Goal: Use online tool/utility: Utilize a website feature to perform a specific function

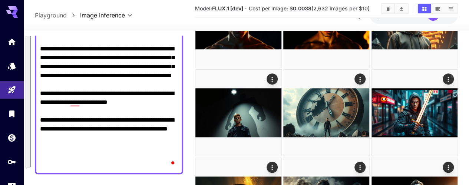
drag, startPoint x: 40, startPoint y: 106, endPoint x: 97, endPoint y: 87, distance: 60.3
click at [124, 162] on textarea "Negative Prompt" at bounding box center [109, 26] width 138 height 285
paste textarea "**********"
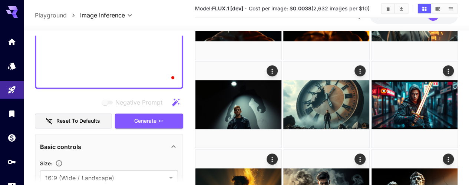
scroll to position [599, 0]
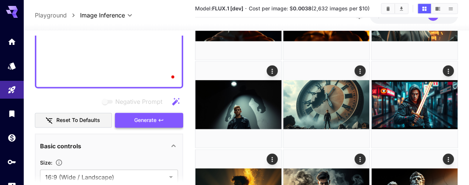
click at [147, 116] on span "Generate" at bounding box center [145, 120] width 22 height 9
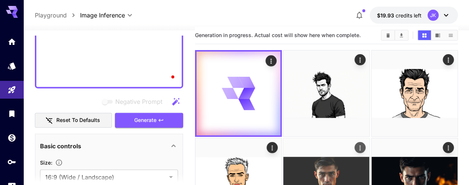
scroll to position [3, 0]
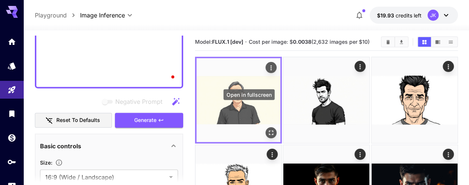
click at [268, 129] on icon "Open in fullscreen" at bounding box center [271, 132] width 7 height 7
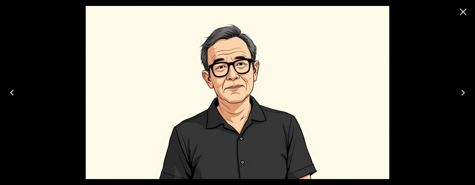
click at [461, 16] on icon "Close" at bounding box center [463, 12] width 12 height 12
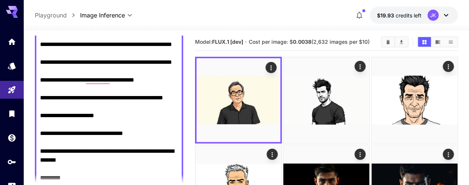
scroll to position [42, 0]
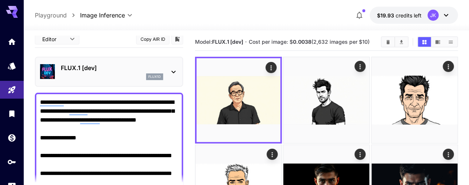
drag, startPoint x: 60, startPoint y: 134, endPoint x: 56, endPoint y: 128, distance: 7.6
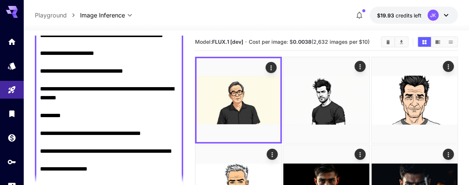
scroll to position [191, 0]
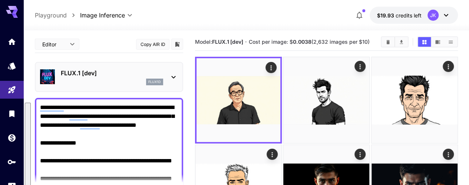
drag, startPoint x: 136, startPoint y: 116, endPoint x: 40, endPoint y: 93, distance: 98.5
paste textarea "**********"
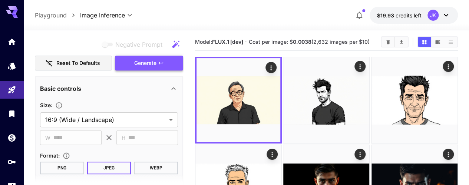
click at [134, 59] on span "Generate" at bounding box center [145, 63] width 22 height 9
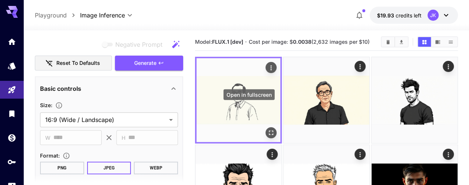
click at [268, 129] on icon "Open in fullscreen" at bounding box center [271, 132] width 7 height 7
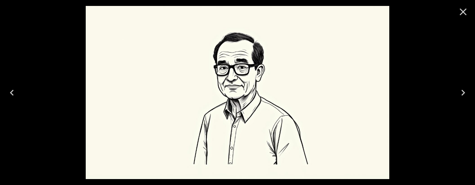
click at [462, 13] on icon "Close" at bounding box center [463, 12] width 7 height 7
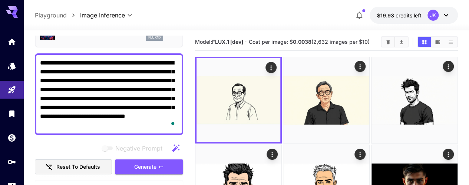
scroll to position [1, 0]
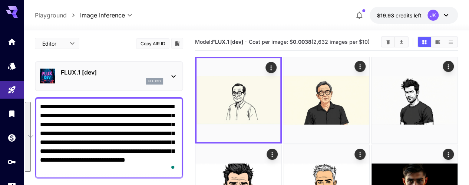
drag, startPoint x: 158, startPoint y: 95, endPoint x: 36, endPoint y: 107, distance: 123.1
paste textarea "**********"
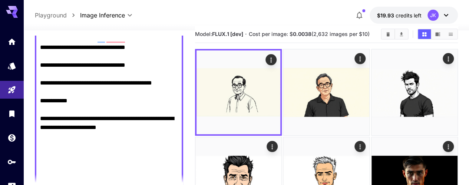
scroll to position [370, 0]
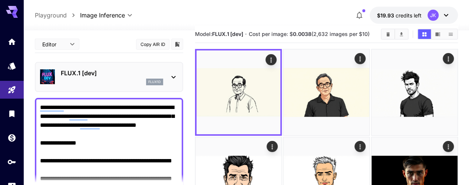
drag, startPoint x: 119, startPoint y: 108, endPoint x: 103, endPoint y: 109, distance: 16.4
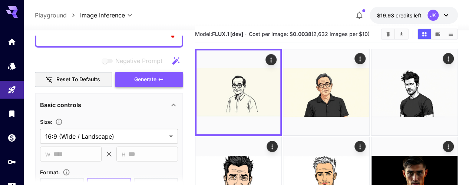
click at [143, 81] on span "Generate" at bounding box center [145, 79] width 22 height 9
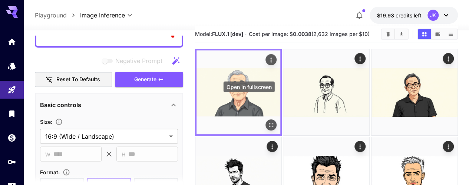
click at [268, 121] on icon "Open in fullscreen" at bounding box center [271, 124] width 7 height 7
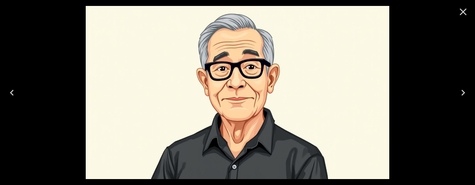
click at [466, 12] on icon "Close" at bounding box center [463, 12] width 12 height 12
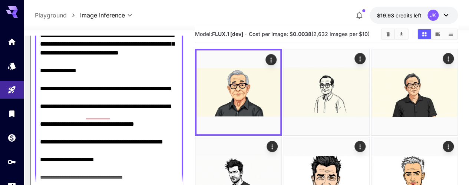
scroll to position [39, 0]
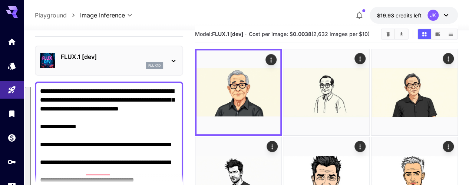
drag, startPoint x: 144, startPoint y: 152, endPoint x: 35, endPoint y: 73, distance: 135.2
paste textarea "**********"
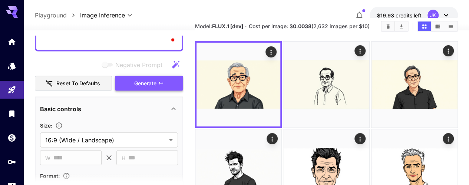
type textarea "**********"
click at [148, 81] on span "Generate" at bounding box center [145, 83] width 22 height 9
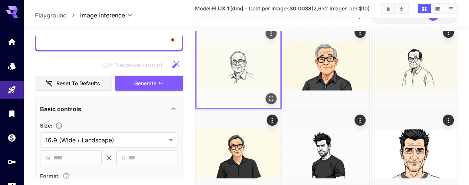
click at [268, 95] on icon "Open in fullscreen" at bounding box center [271, 98] width 7 height 7
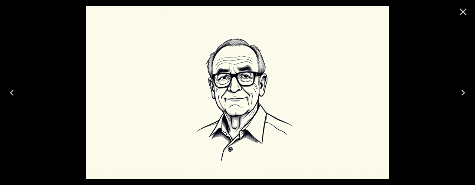
click at [466, 10] on icon "Close" at bounding box center [463, 12] width 12 height 12
